Goal: Transaction & Acquisition: Purchase product/service

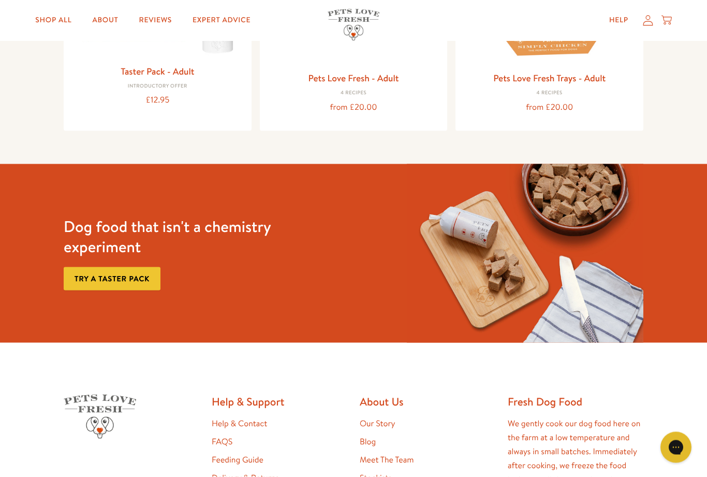
scroll to position [2, 0]
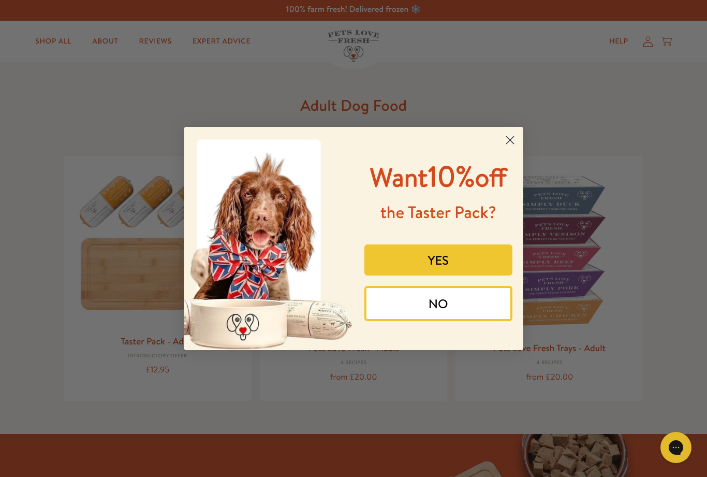
click at [478, 321] on button "NO" at bounding box center [438, 303] width 148 height 35
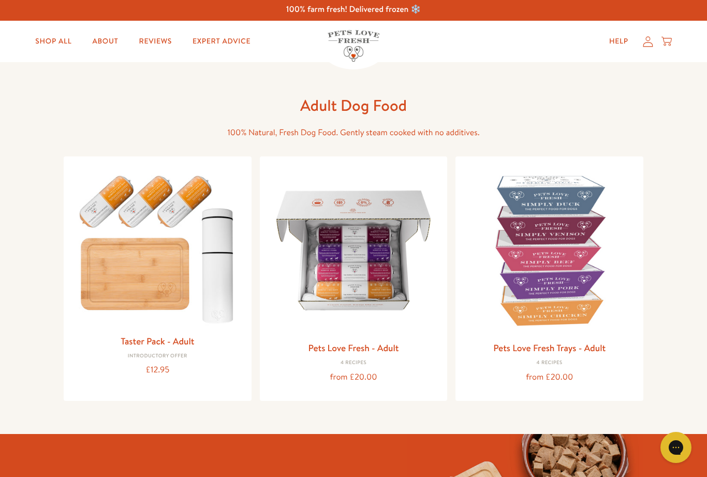
click at [363, 264] on img at bounding box center [353, 250] width 171 height 171
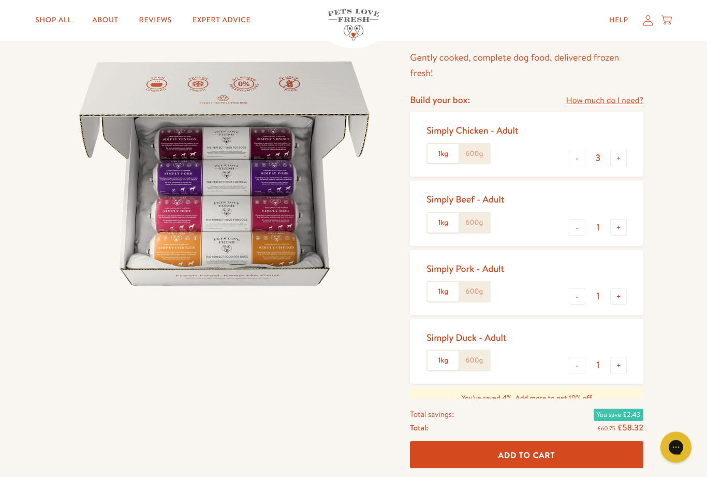
scroll to position [85, 0]
click at [570, 162] on button "-" at bounding box center [577, 157] width 17 height 17
type input "2"
click at [449, 155] on label "1kg" at bounding box center [442, 153] width 31 height 20
click at [0, 0] on input "1kg" at bounding box center [0, 0] width 0 height 0
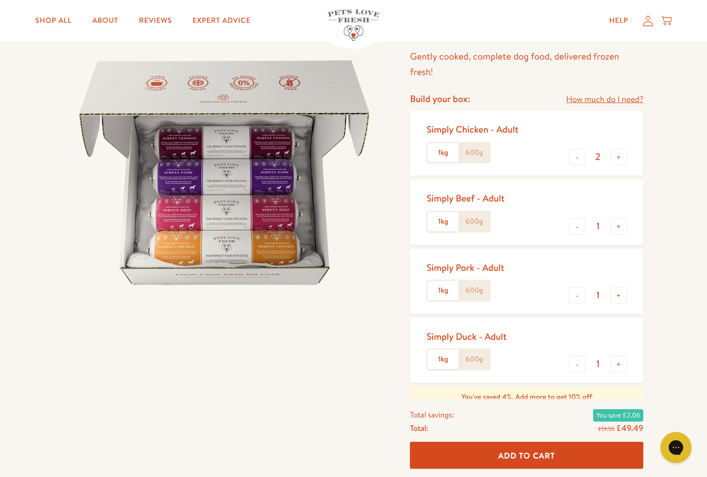
click at [618, 228] on button "+" at bounding box center [618, 226] width 17 height 17
type input "2"
click at [621, 293] on button "+" at bounding box center [618, 295] width 17 height 17
type input "2"
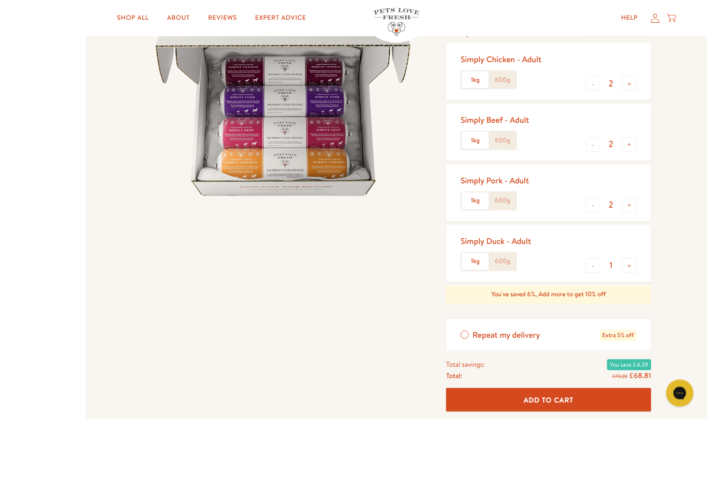
scroll to position [219, 0]
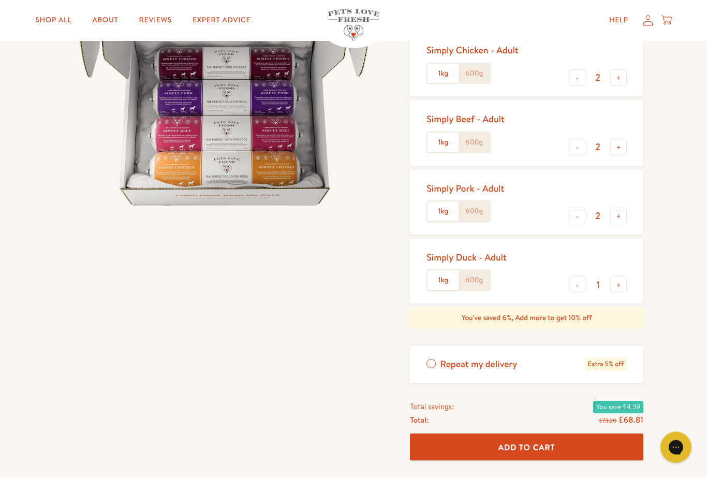
click at [570, 286] on button "-" at bounding box center [577, 285] width 17 height 17
type input "0"
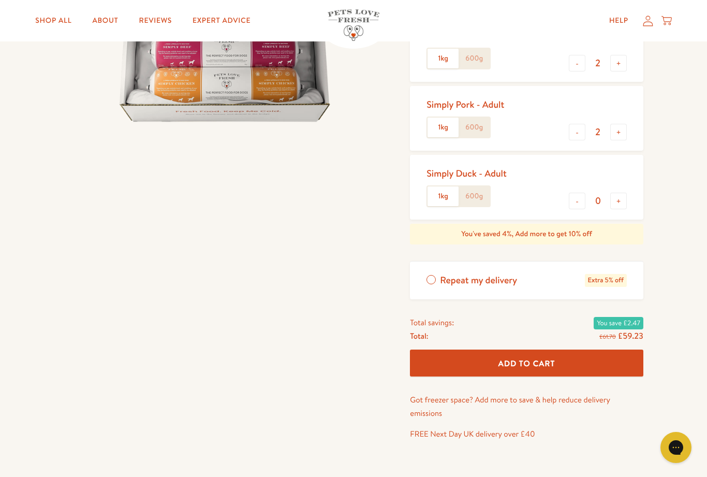
scroll to position [253, 0]
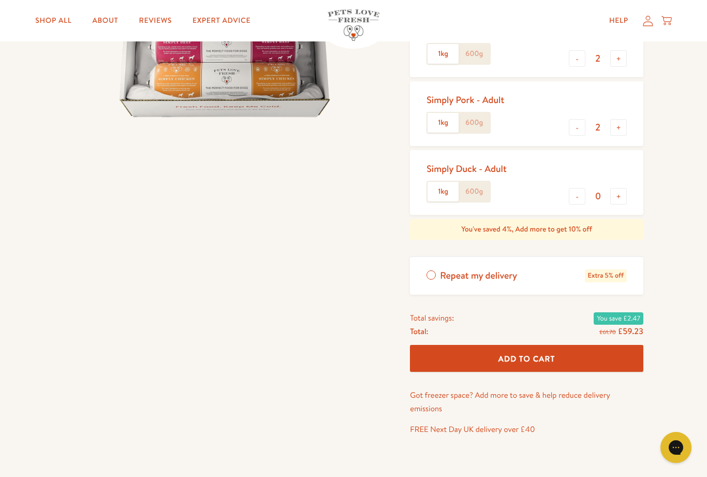
click at [434, 274] on label "Repeat my delivery Extra 5% off" at bounding box center [526, 276] width 233 height 38
click at [0, 0] on input "Repeat my delivery Extra 5% off" at bounding box center [0, 0] width 0 height 0
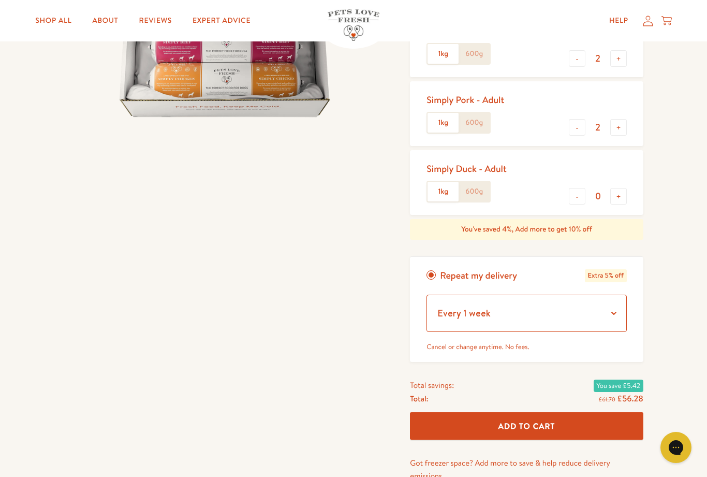
click at [615, 311] on select "Every 1 week Every 2 weeks Every 3 weeks Every 5 weeks Every 7 weeks Every 11 w…" at bounding box center [526, 312] width 200 height 37
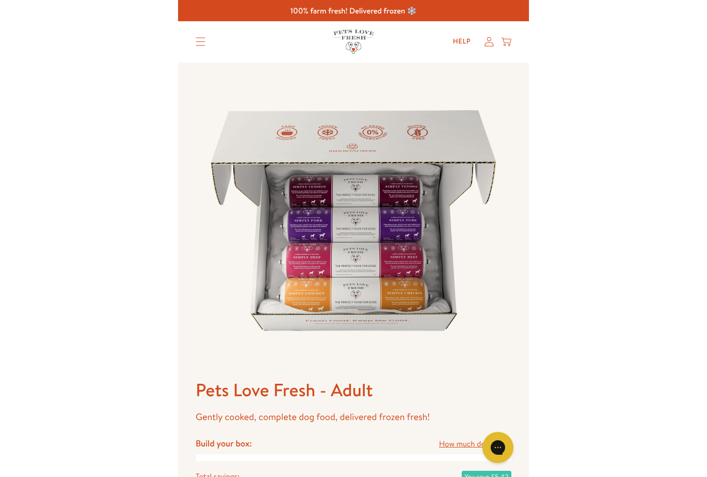
scroll to position [38, 0]
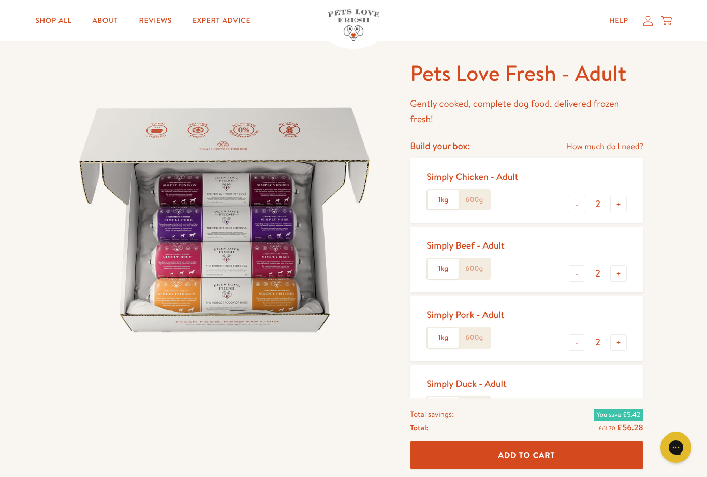
select select "Every 3 weeks"
click at [596, 469] on button "Add To Cart" at bounding box center [526, 454] width 233 height 27
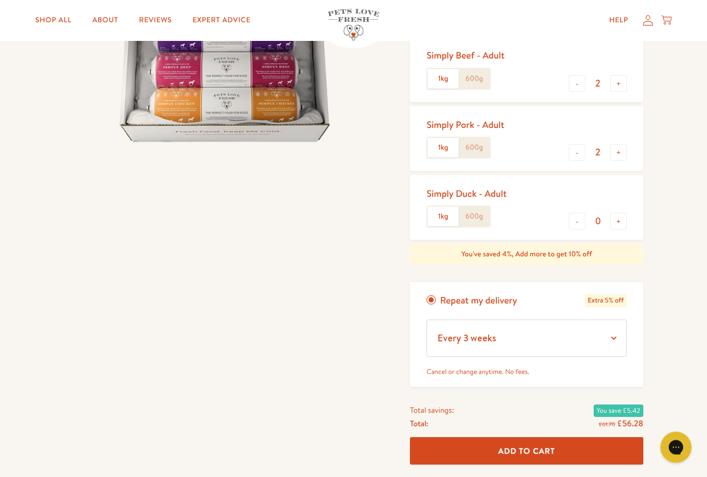
scroll to position [225, 0]
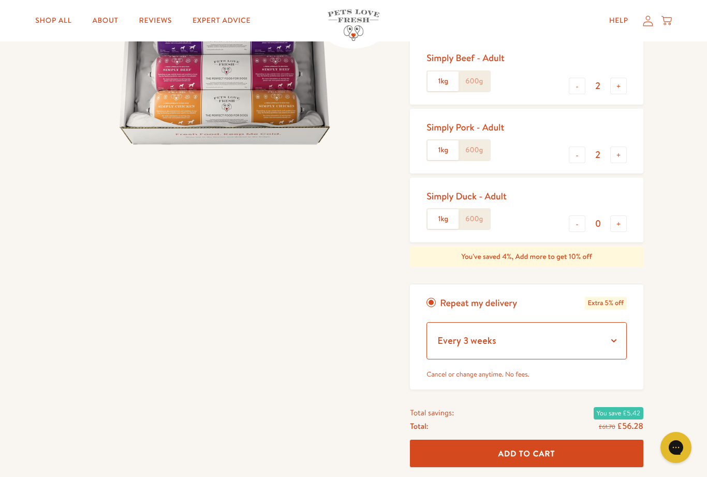
click at [615, 335] on select "Every 1 week Every 2 weeks Every 3 weeks Every 5 weeks Every 7 weeks Every 11 w…" at bounding box center [526, 340] width 200 height 37
click at [600, 451] on button "Add To Cart" at bounding box center [526, 452] width 233 height 27
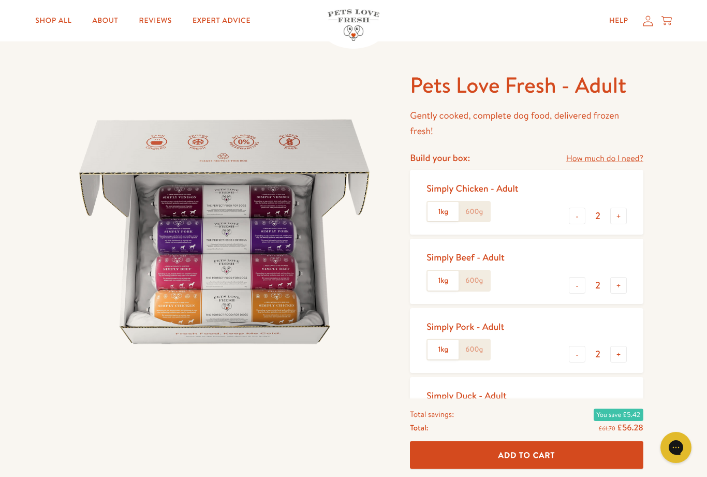
scroll to position [0, 0]
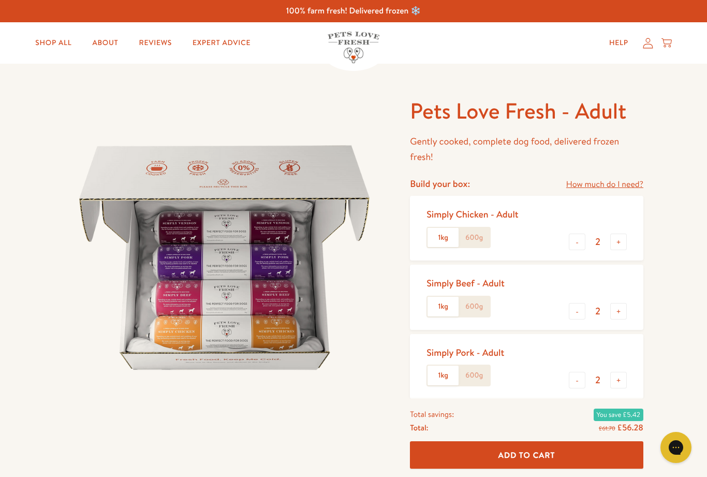
click at [669, 45] on icon at bounding box center [666, 42] width 10 height 11
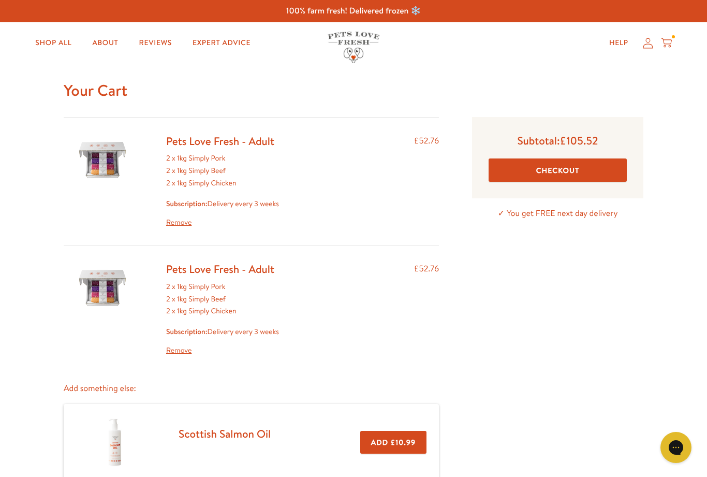
click at [184, 348] on link "Remove" at bounding box center [222, 350] width 113 height 12
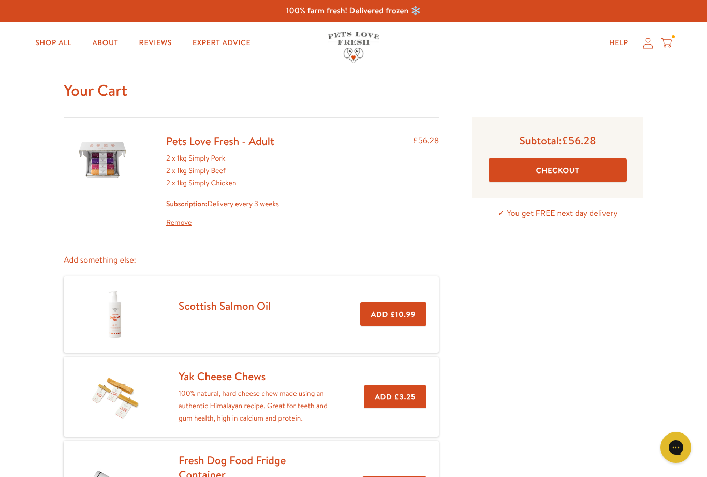
click at [583, 175] on button "Checkout" at bounding box center [557, 169] width 138 height 23
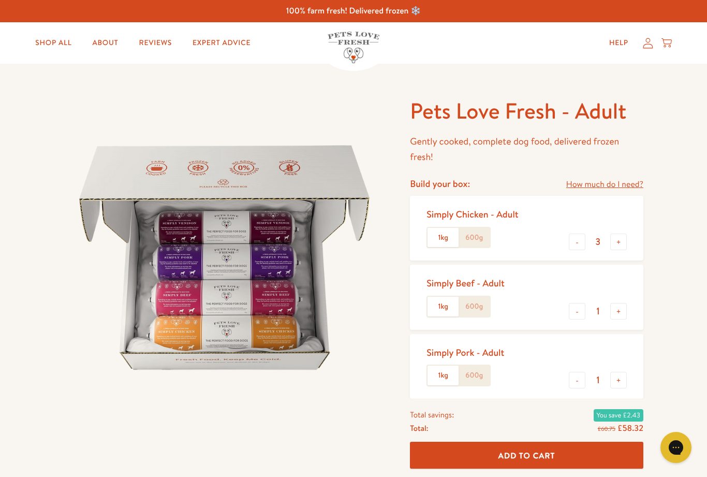
scroll to position [73, 0]
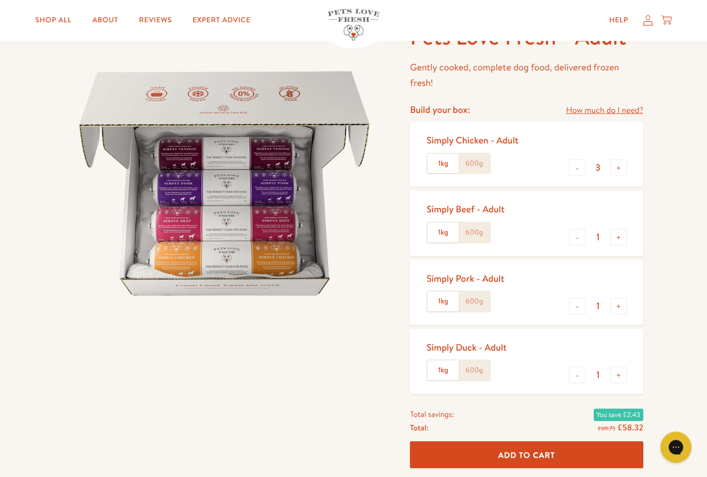
click at [573, 170] on button "-" at bounding box center [577, 168] width 17 height 17
click at [574, 170] on button "-" at bounding box center [577, 167] width 17 height 17
type input "1"
click at [622, 235] on button "+" at bounding box center [618, 237] width 17 height 17
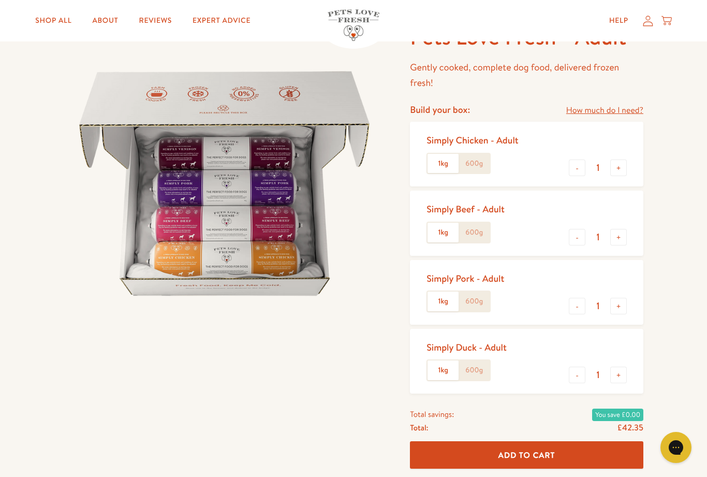
type input "2"
click at [619, 305] on button "+" at bounding box center [618, 306] width 17 height 17
type input "2"
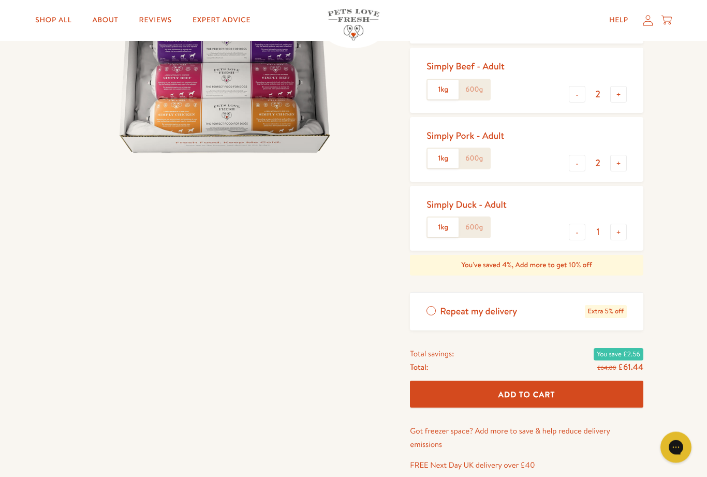
click at [575, 229] on button "-" at bounding box center [577, 232] width 17 height 17
type input "0"
click at [431, 308] on label "Repeat my delivery Extra 5% off" at bounding box center [526, 311] width 233 height 38
click at [0, 0] on input "Repeat my delivery Extra 5% off" at bounding box center [0, 0] width 0 height 0
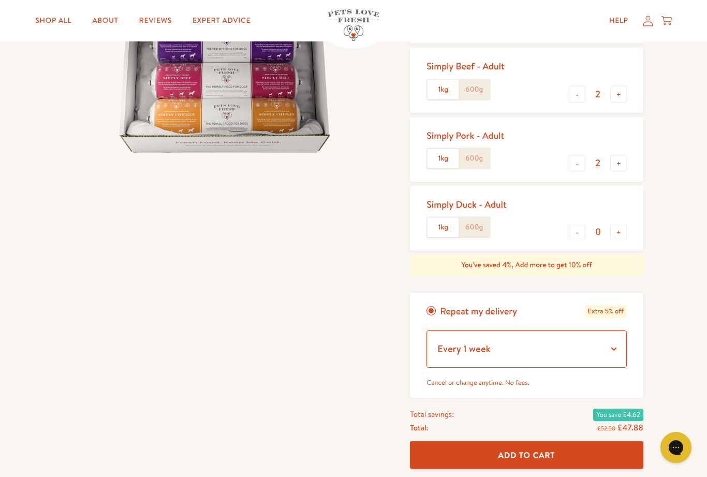
click at [613, 350] on select "Every 1 week Every 2 weeks Every 3 weeks Every 5 weeks Every 7 weeks Every 11 w…" at bounding box center [526, 348] width 200 height 37
select select "Every 3 weeks"
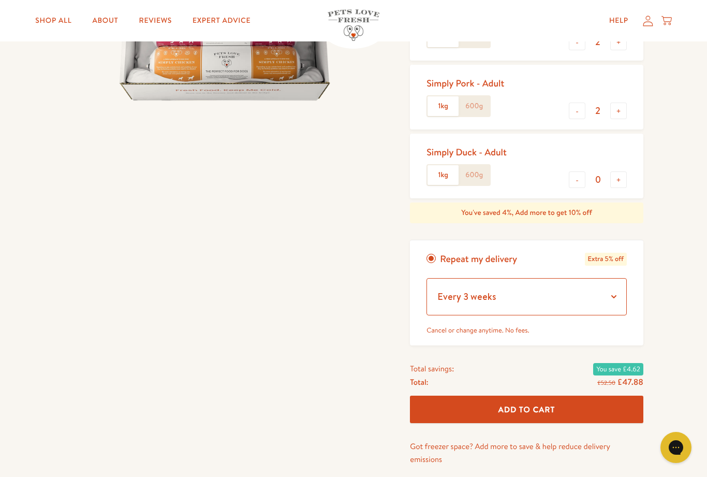
scroll to position [266, 0]
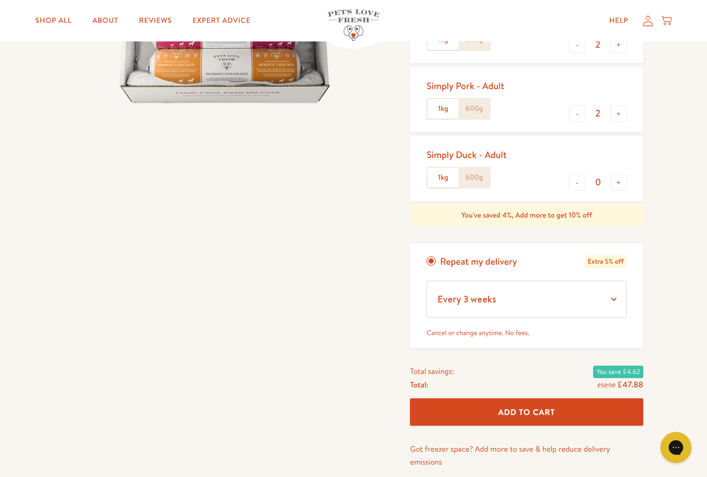
click at [575, 410] on button "Add To Cart" at bounding box center [526, 411] width 233 height 27
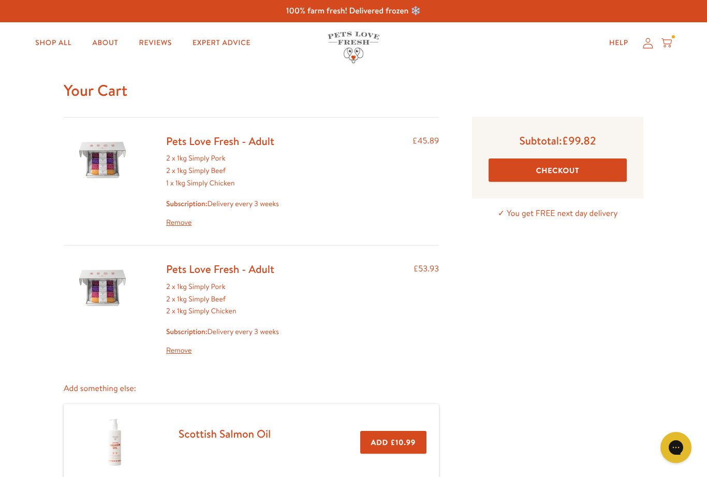
click at [181, 351] on link "Remove" at bounding box center [222, 350] width 113 height 12
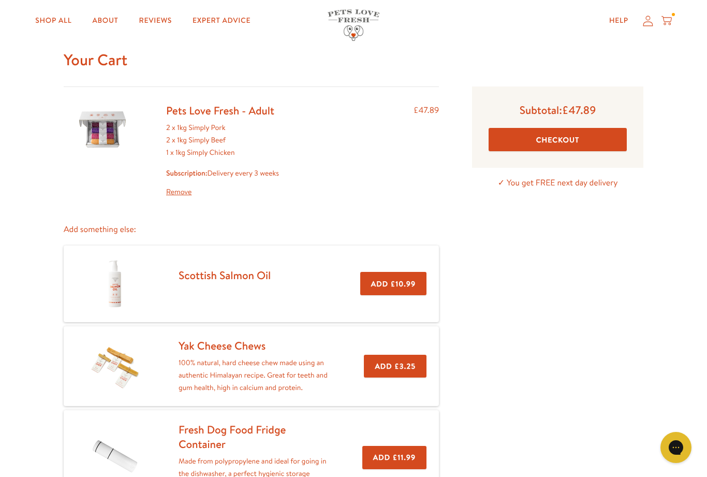
scroll to position [32, 0]
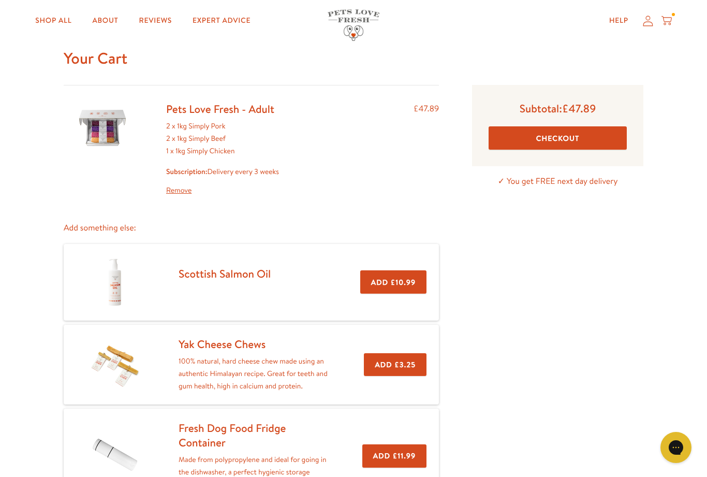
click at [569, 138] on button "Checkout" at bounding box center [557, 137] width 138 height 23
